Goal: Transaction & Acquisition: Download file/media

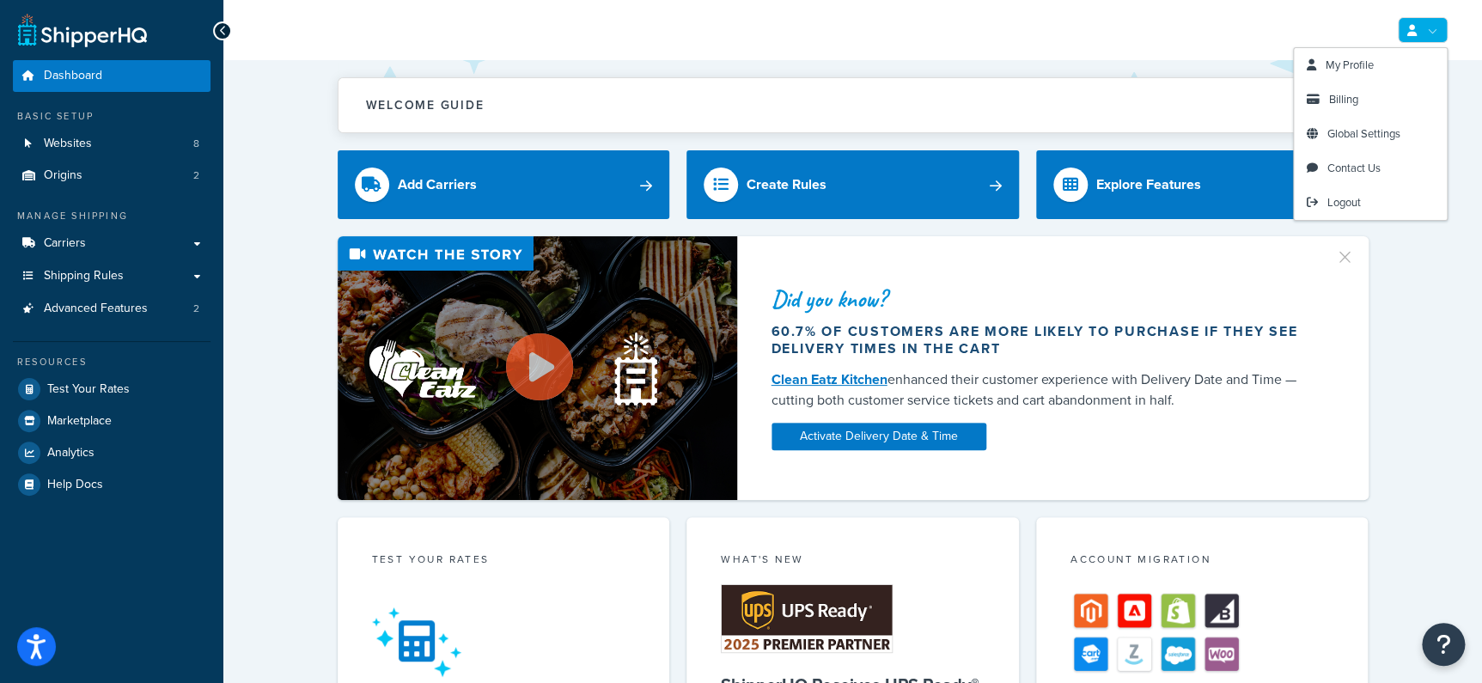
click at [1417, 42] on link at bounding box center [1423, 30] width 50 height 26
click at [1347, 104] on span "Billing" at bounding box center [1343, 99] width 29 height 16
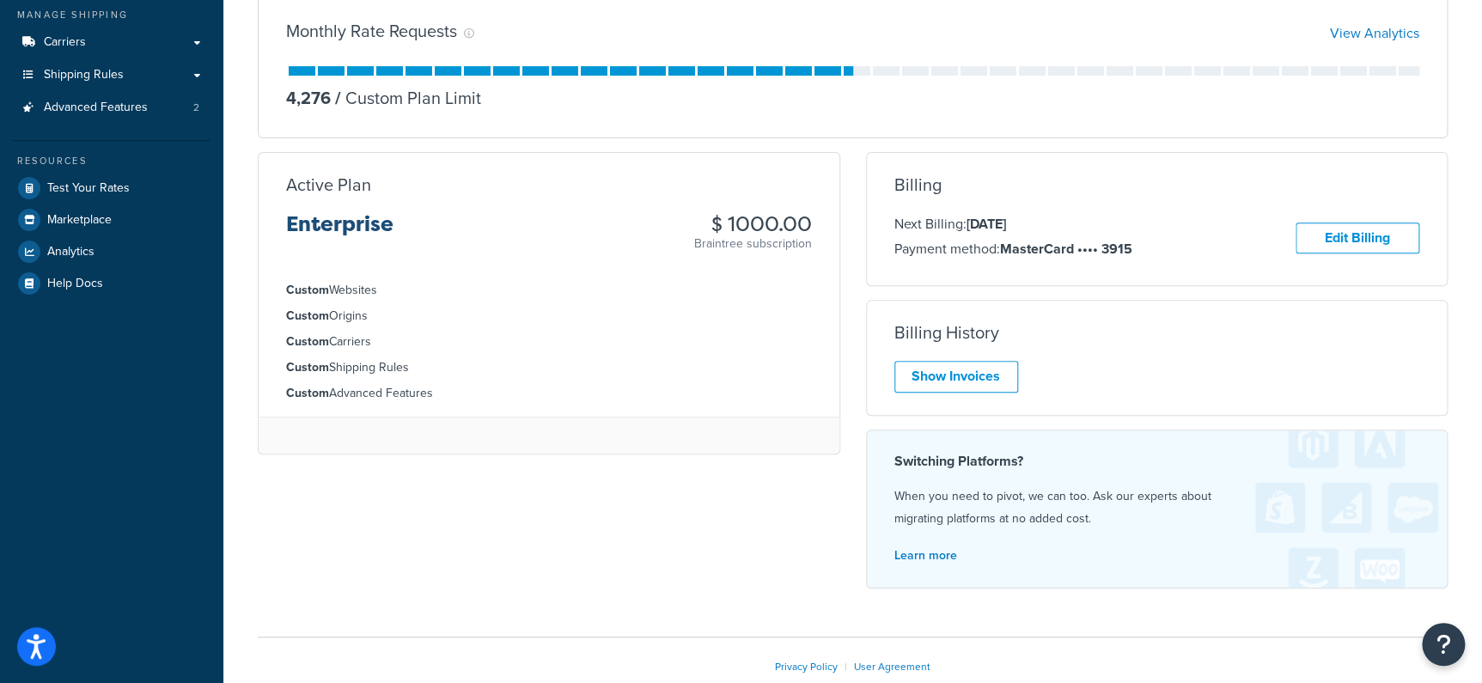
scroll to position [207, 0]
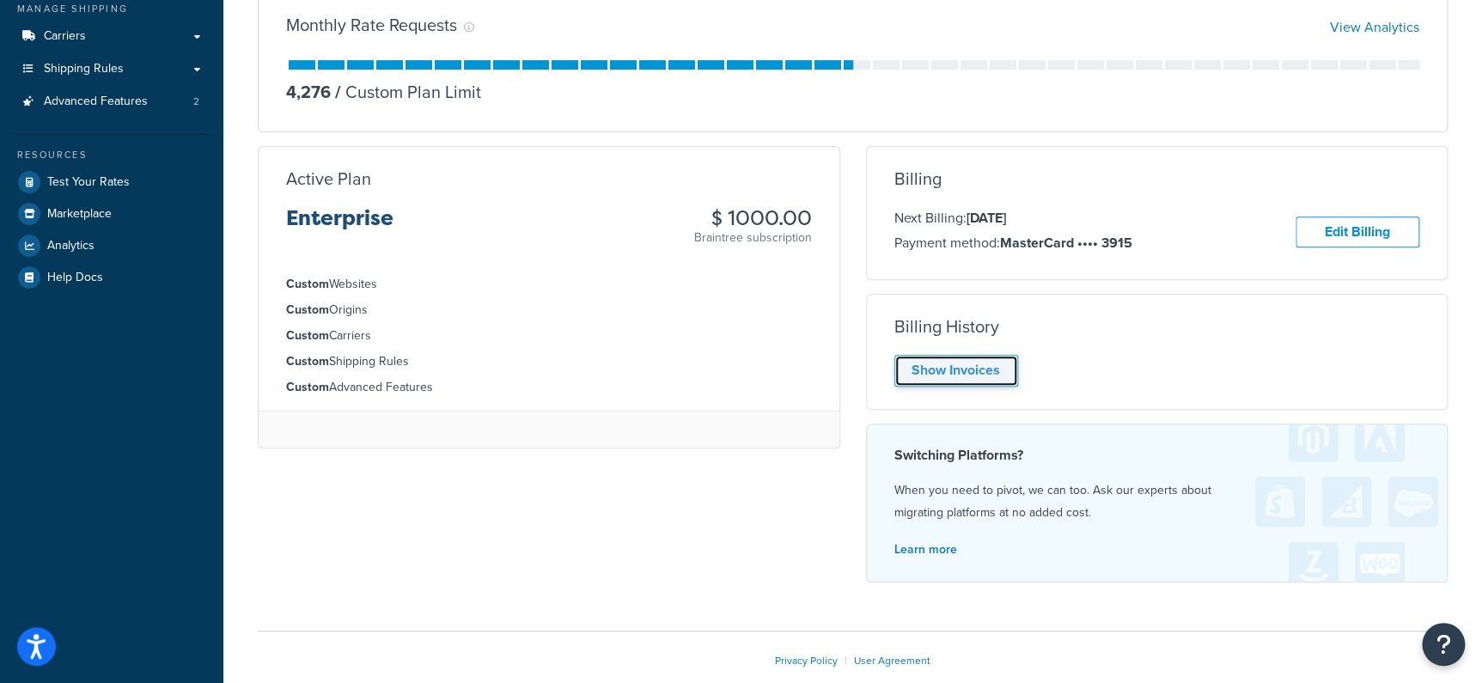
click at [1003, 377] on link "Show Invoices" at bounding box center [956, 371] width 124 height 32
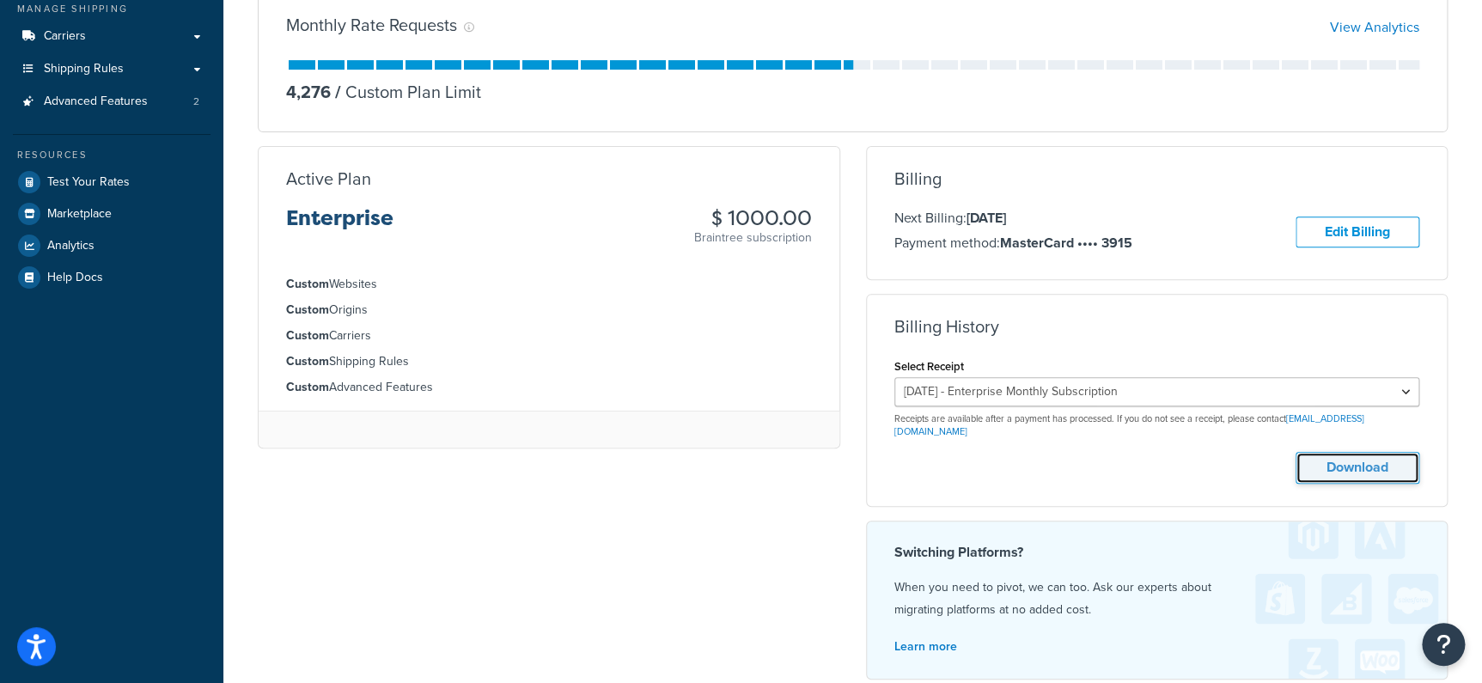
click at [1342, 457] on button "Download" at bounding box center [1357, 468] width 124 height 32
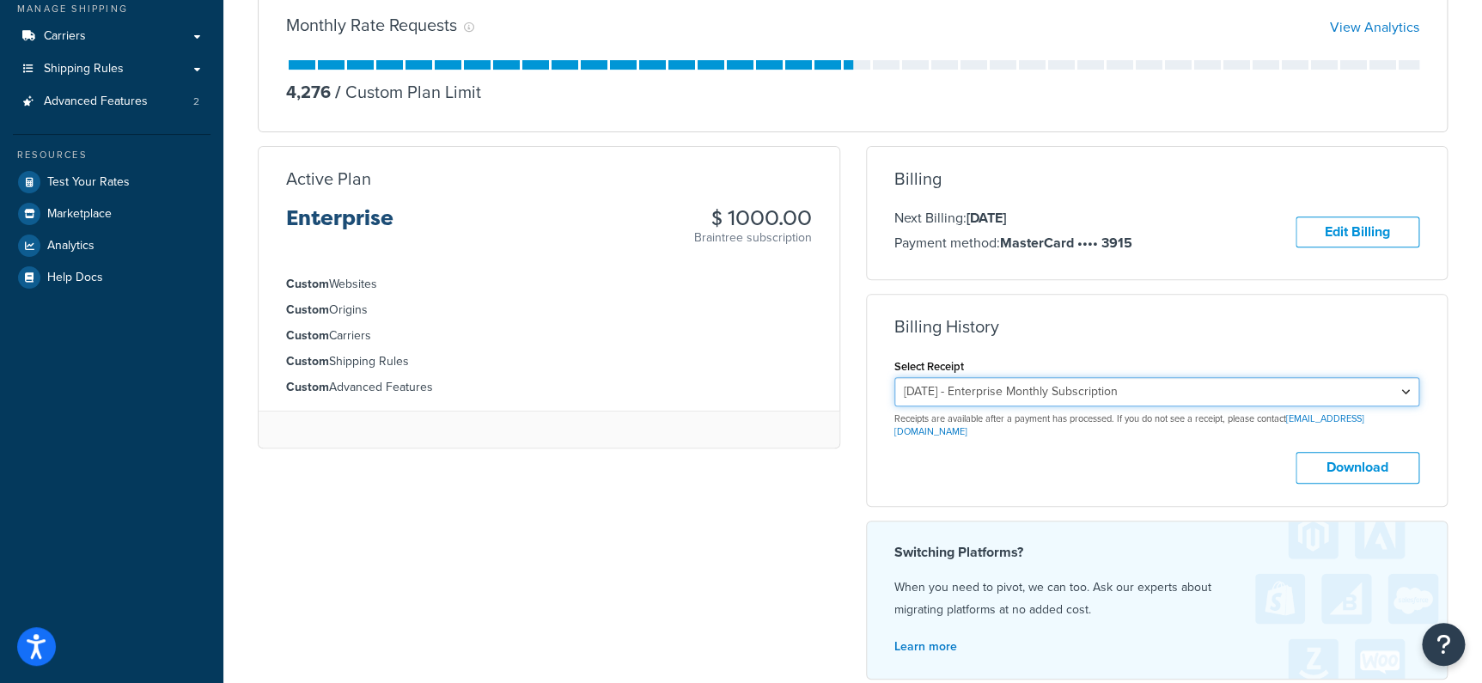
click at [1309, 399] on select "August 25, 2025 - Enterprise Monthly Subscription July 25, 2025 - Enterprise Mo…" at bounding box center [1157, 391] width 526 height 29
click at [894, 377] on select "August 25, 2025 - Enterprise Monthly Subscription July 25, 2025 - Enterprise Mo…" at bounding box center [1157, 391] width 526 height 29
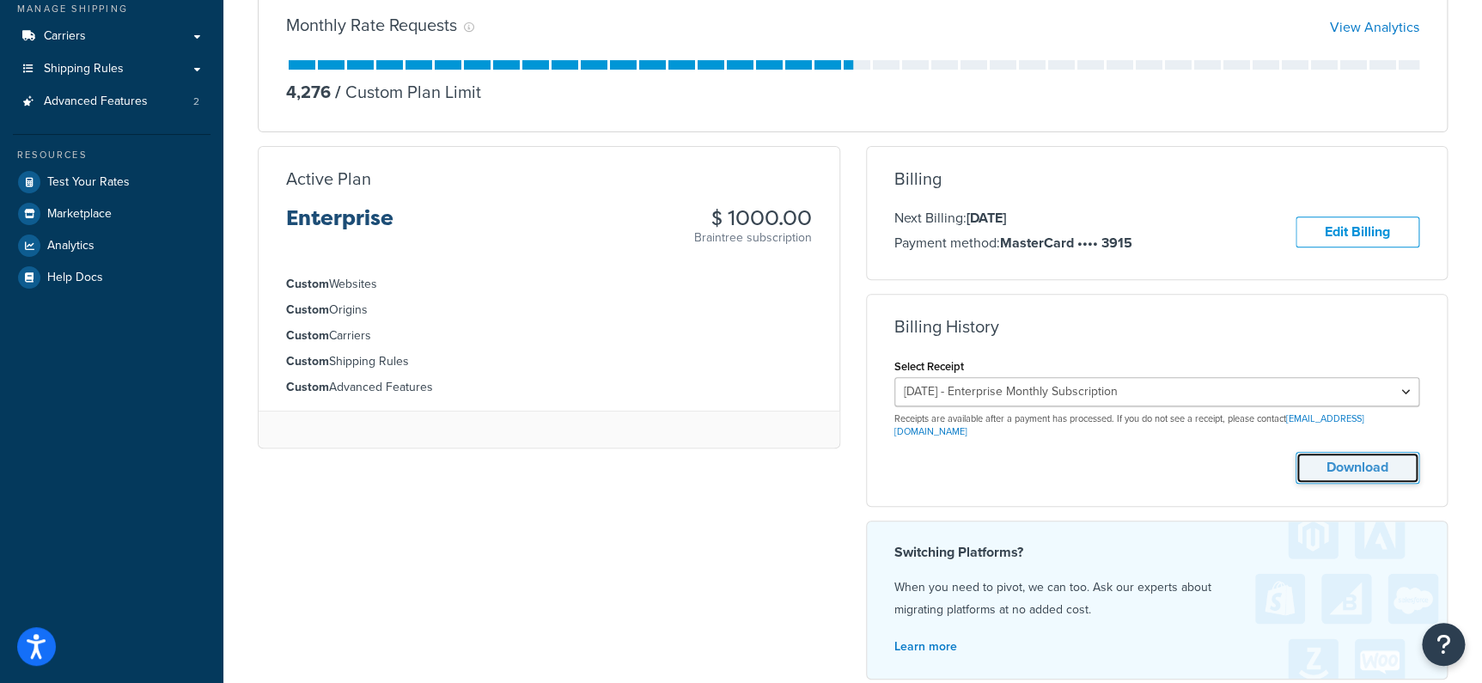
click at [1385, 460] on button "Download" at bounding box center [1357, 468] width 124 height 32
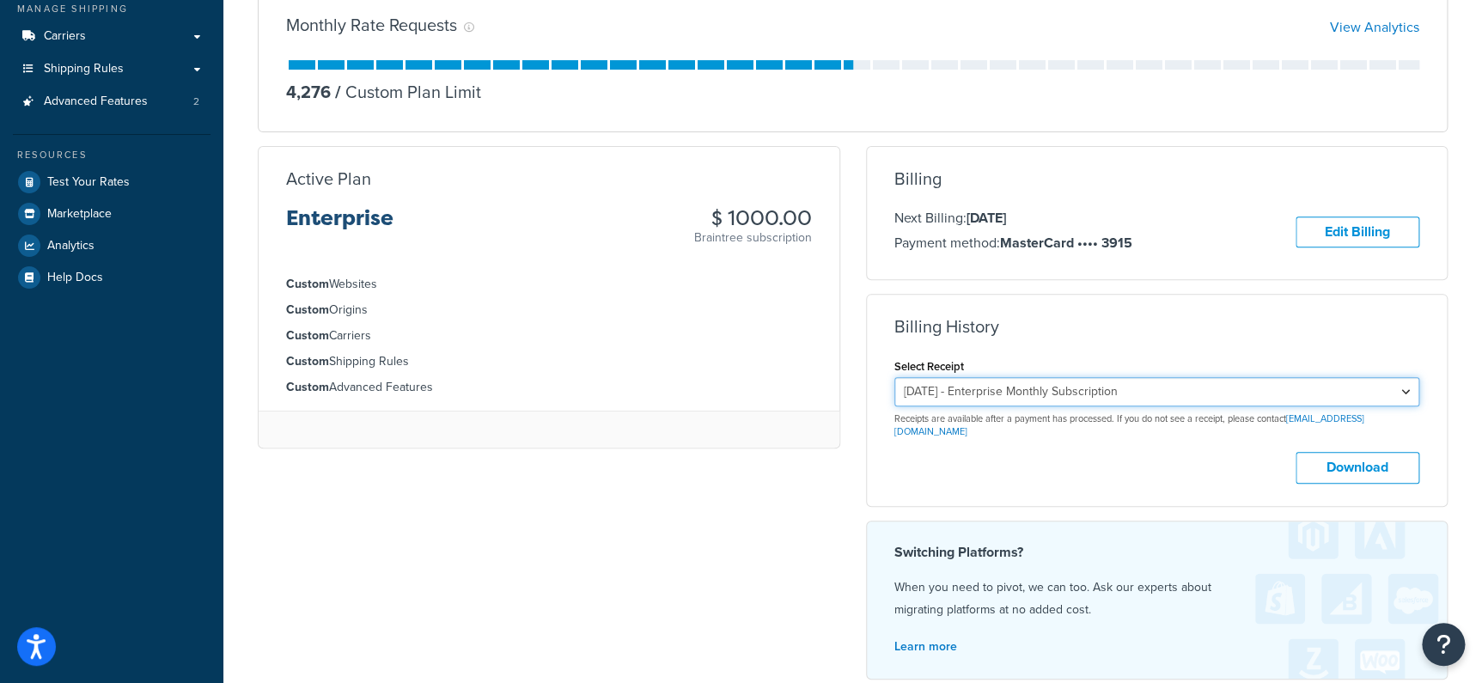
click at [1115, 399] on select "August 25, 2025 - Enterprise Monthly Subscription July 25, 2025 - Enterprise Mo…" at bounding box center [1157, 391] width 526 height 29
select select "6qqnzfvg"
click at [894, 377] on select "August 25, 2025 - Enterprise Monthly Subscription July 25, 2025 - Enterprise Mo…" at bounding box center [1157, 391] width 526 height 29
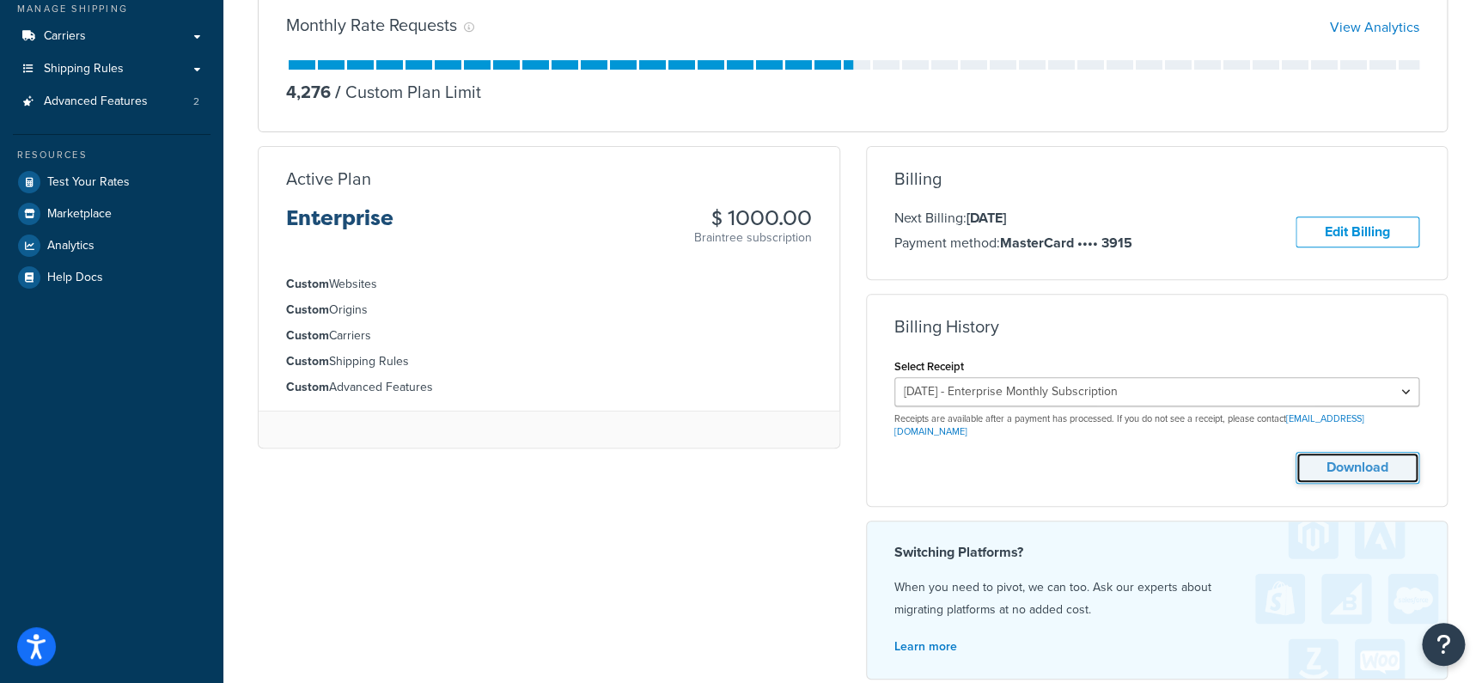
click at [1347, 453] on button "Download" at bounding box center [1357, 468] width 124 height 32
